Goal: Task Accomplishment & Management: Use online tool/utility

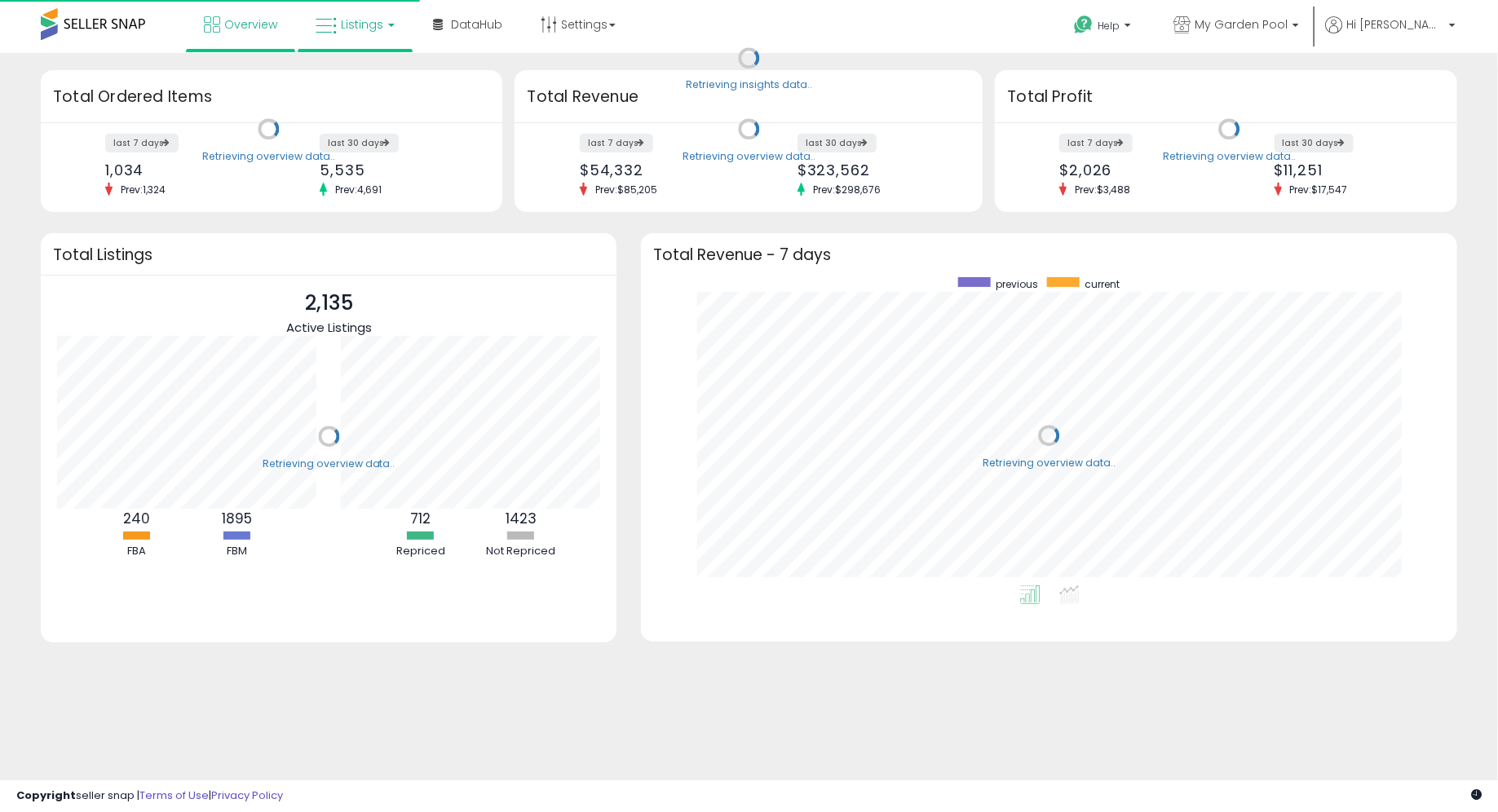
scroll to position [308, 783]
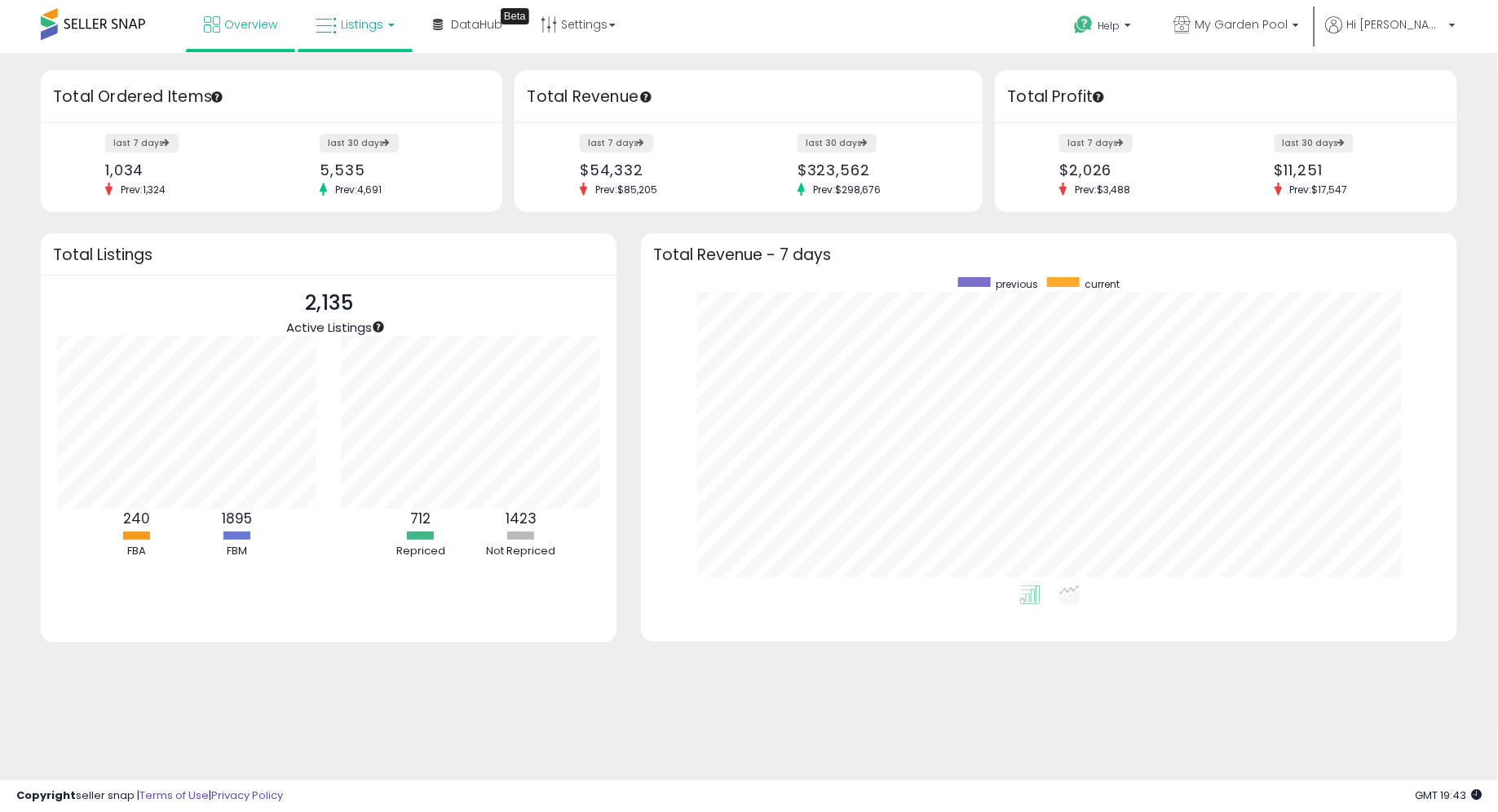
click at [346, 35] on link "Listings" at bounding box center [355, 24] width 104 height 49
click at [367, 77] on icon at bounding box center [367, 81] width 71 height 21
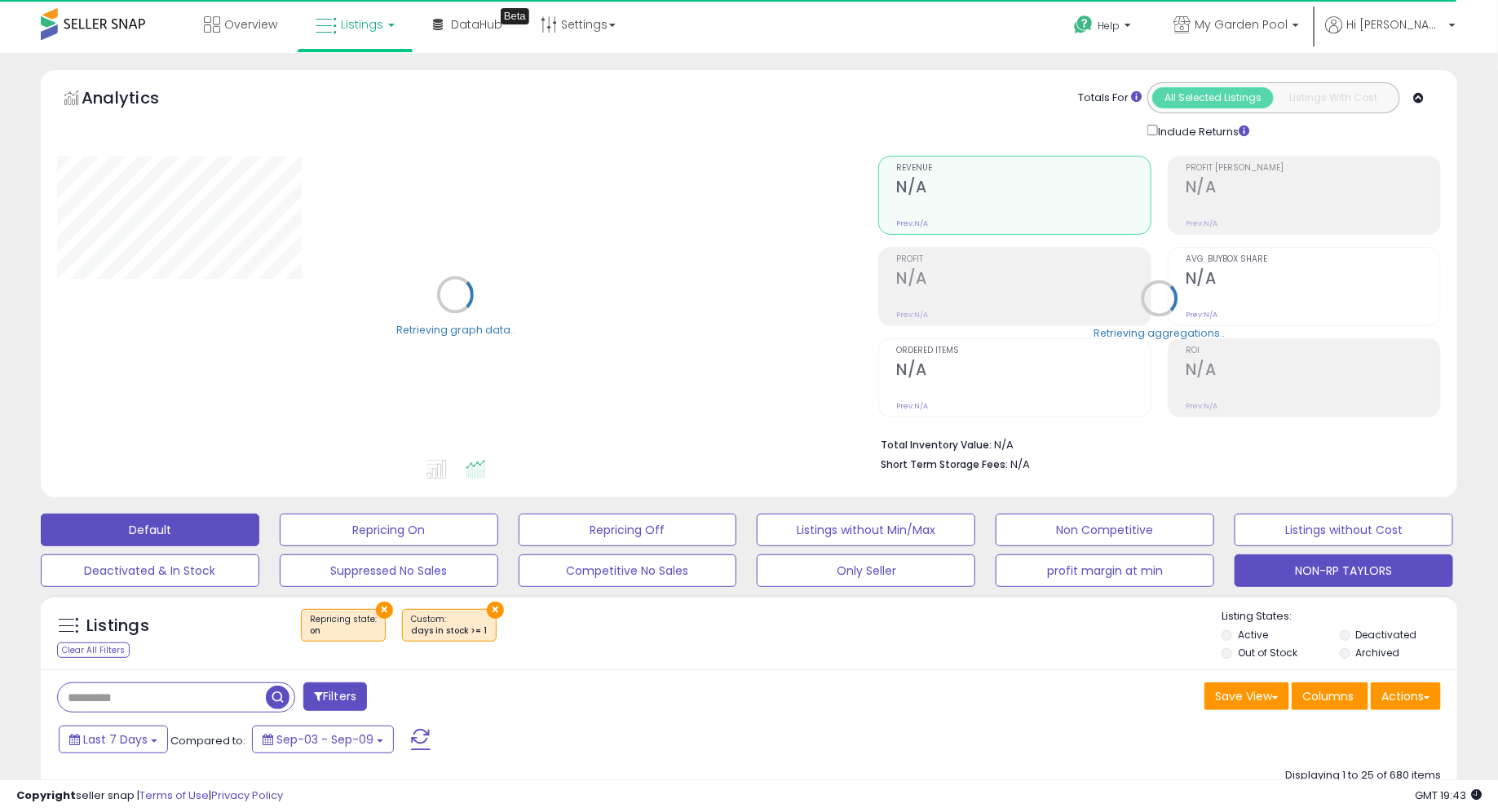
click at [1311, 578] on button "NON-RP TAYLORS" at bounding box center [1344, 570] width 219 height 33
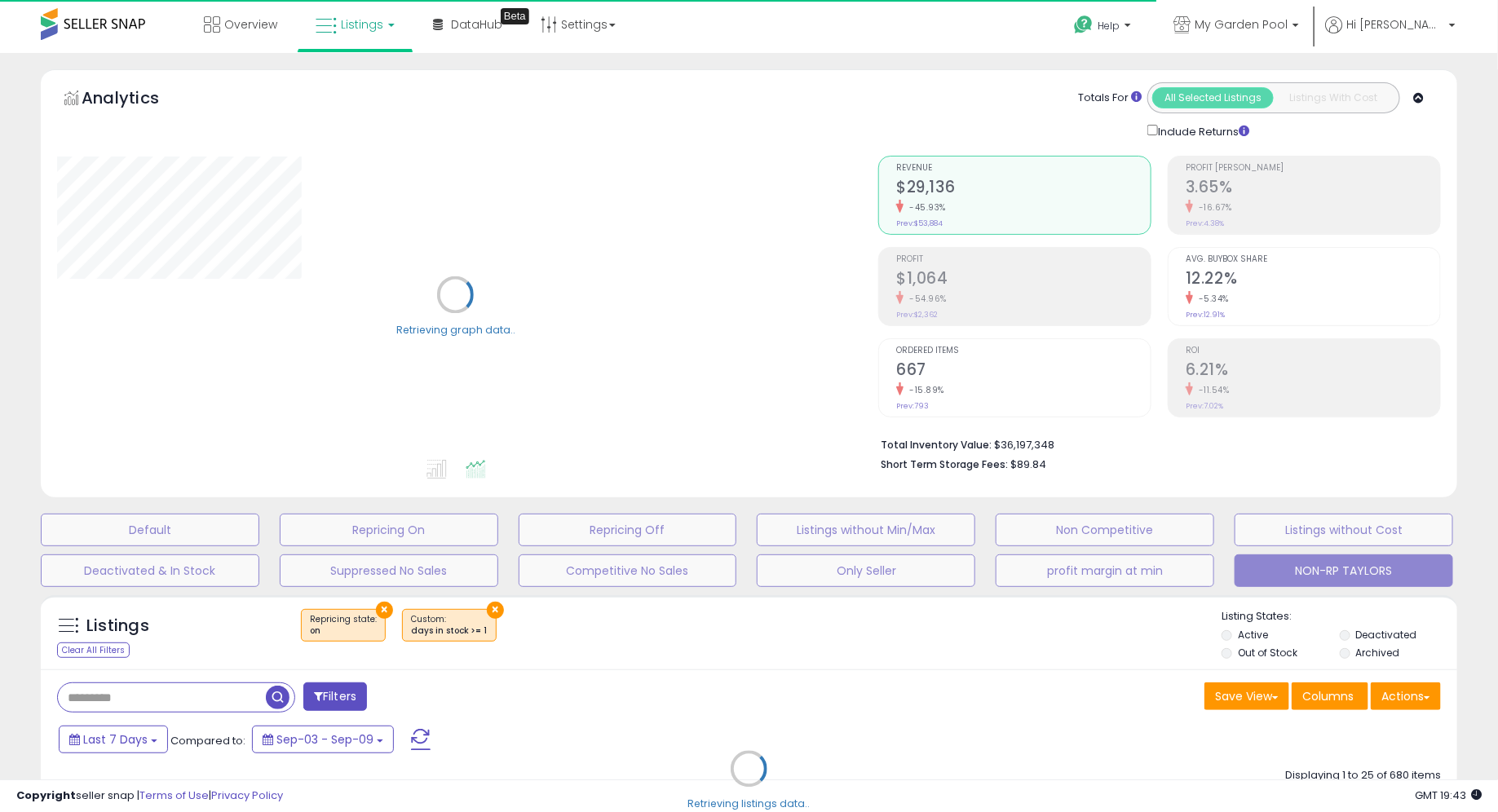
type input "*********"
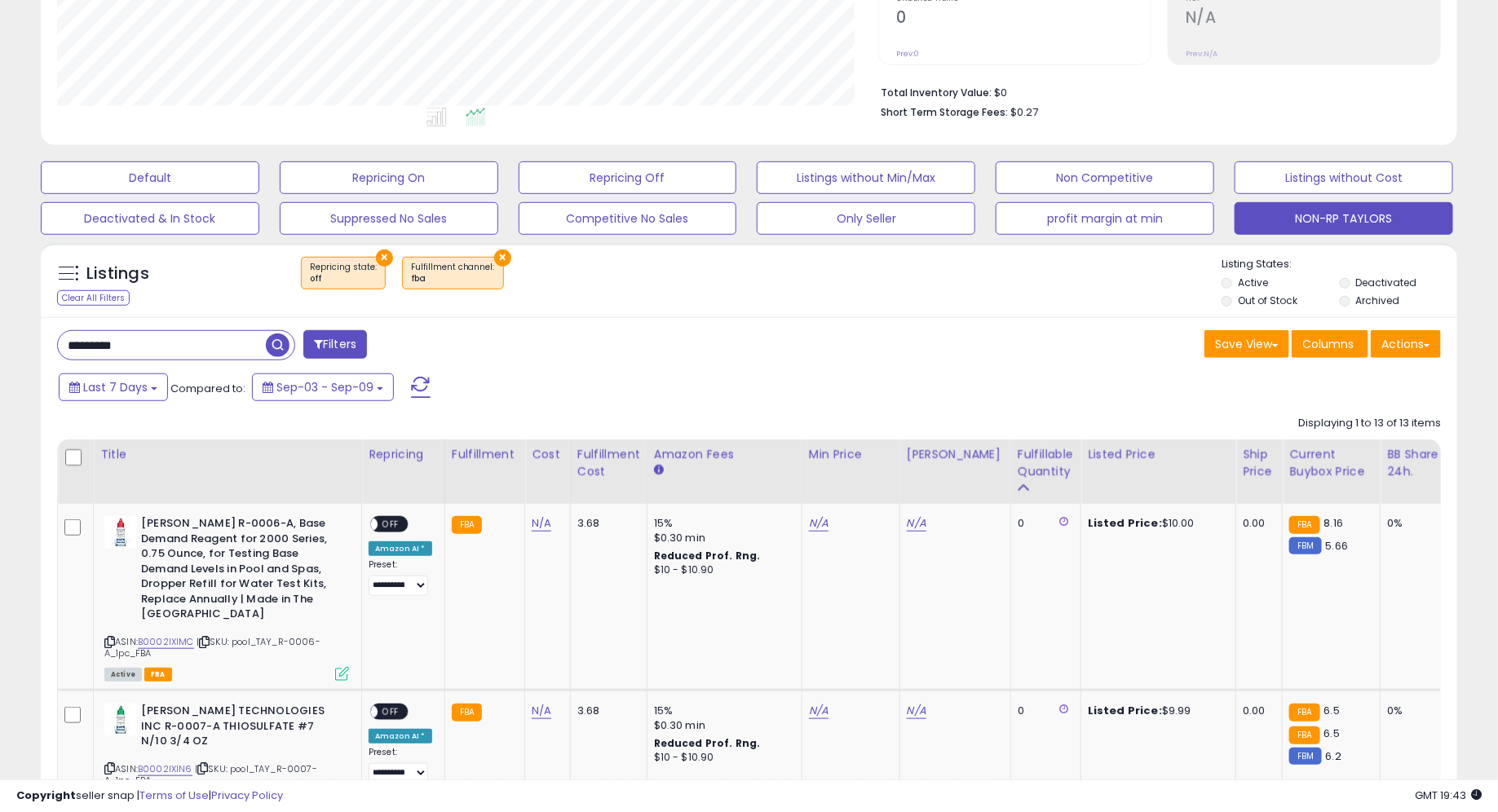
scroll to position [361, 0]
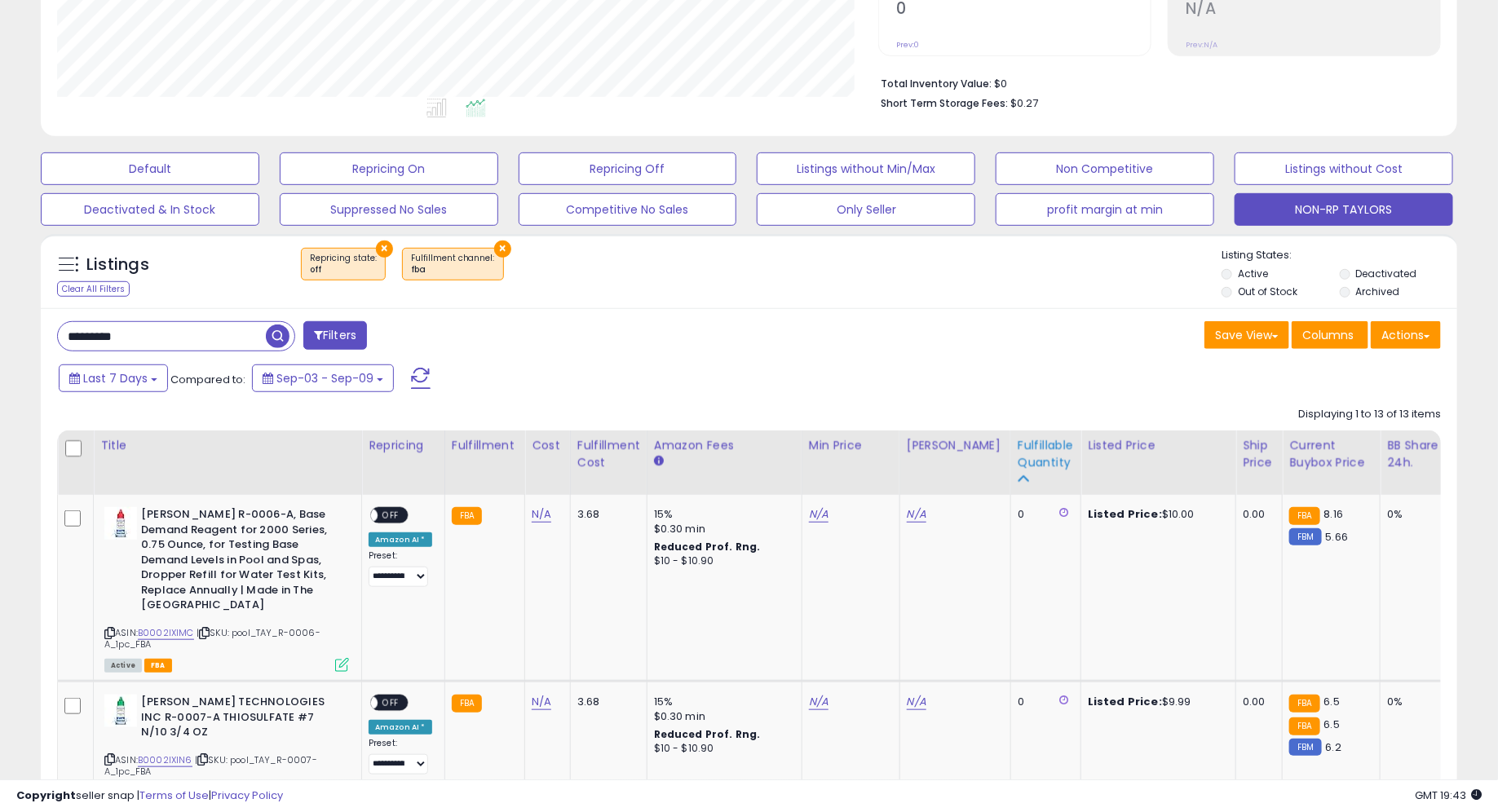
click at [1011, 452] on th "Fulfillable Quantity" at bounding box center [1045, 462] width 71 height 64
click at [1018, 454] on div "Fulfillable Quantity" at bounding box center [1045, 454] width 56 height 34
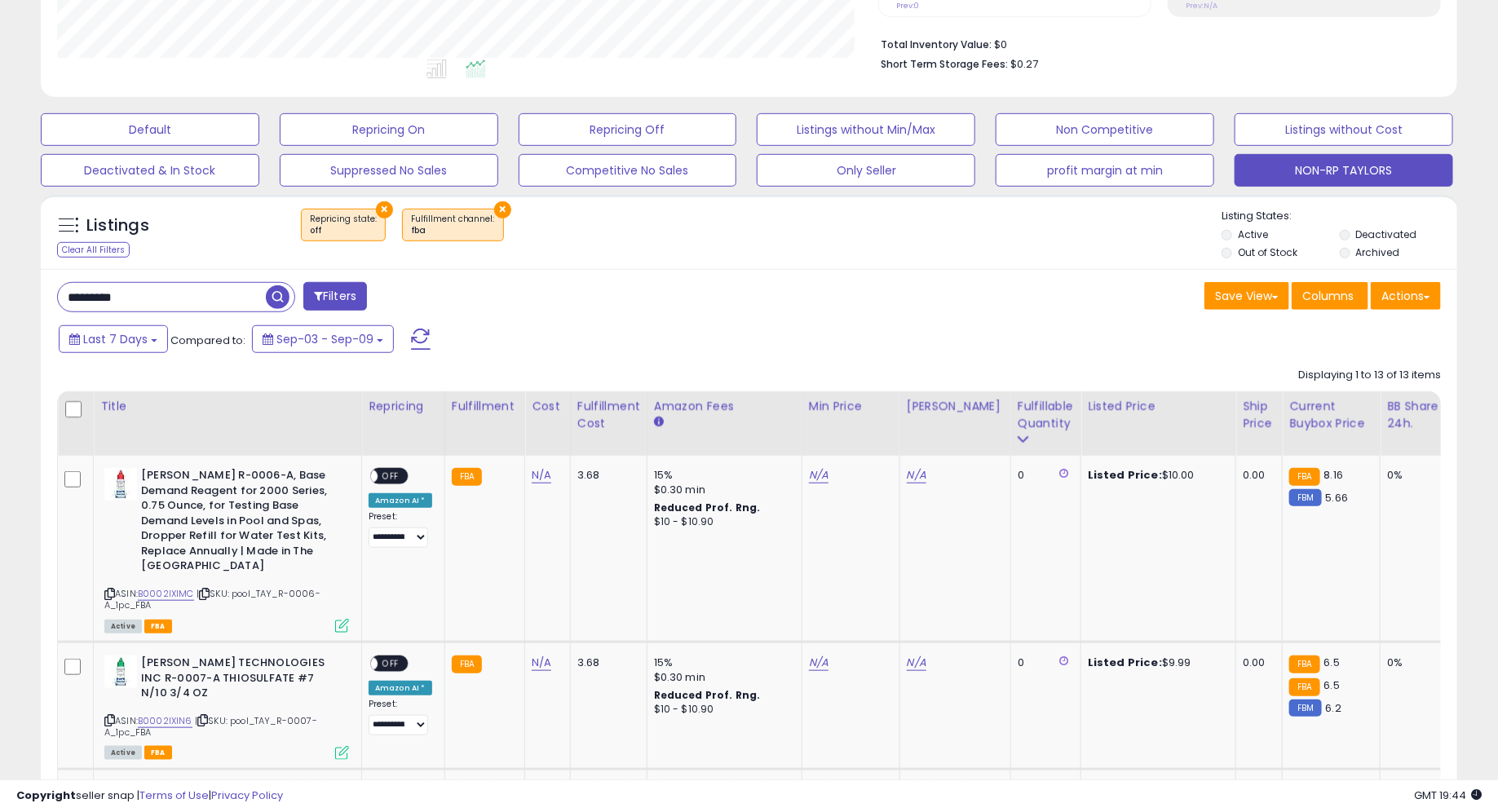
scroll to position [404, 0]
